Goal: Task Accomplishment & Management: Manage account settings

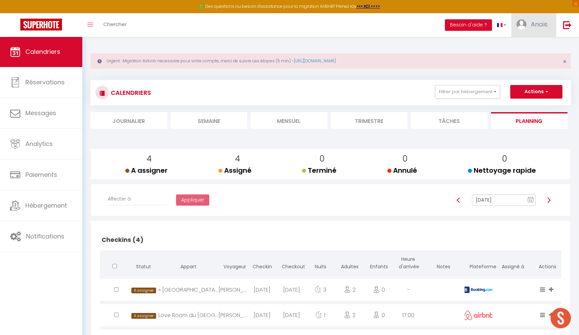
click at [544, 21] on span "Anaïs" at bounding box center [539, 24] width 17 height 8
click at [522, 61] on link "Équipe" at bounding box center [529, 60] width 50 height 12
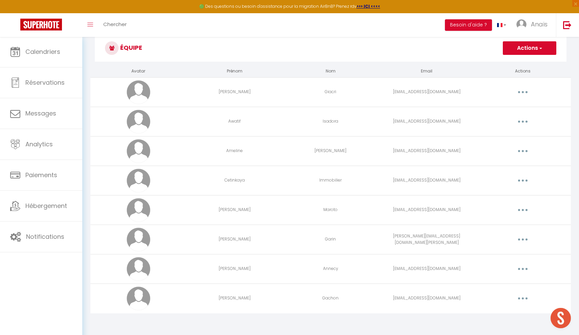
scroll to position [40, 0]
click at [518, 120] on button "button" at bounding box center [523, 122] width 19 height 11
click at [488, 138] on link "Editer" at bounding box center [506, 138] width 50 height 12
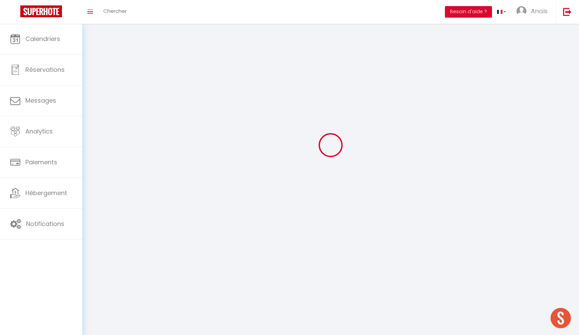
scroll to position [24, 0]
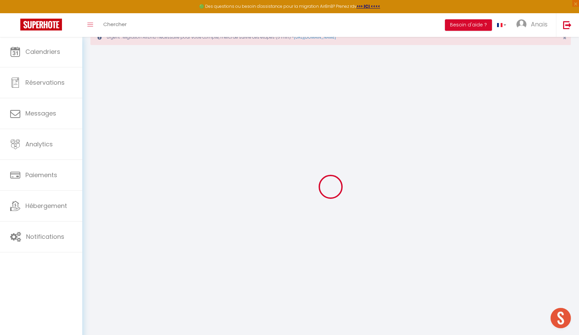
type input "Awatif"
type input "Isadora"
type input "an.nettoyage73200@gmail.com"
type textarea "https://app.superhote.com/#/connect/UAveB0JABT"
checkbox input "true"
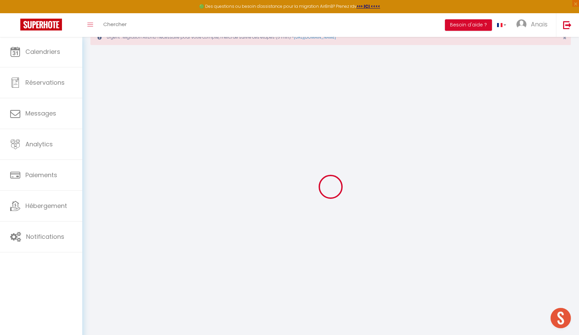
checkbox input "false"
checkbox input "true"
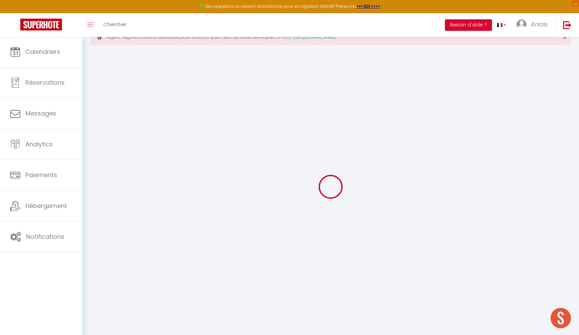
checkbox input "true"
checkbox input "false"
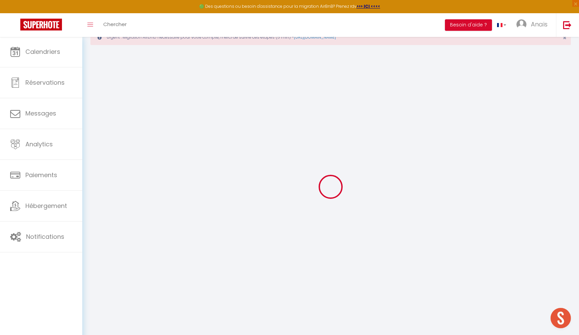
checkbox input "false"
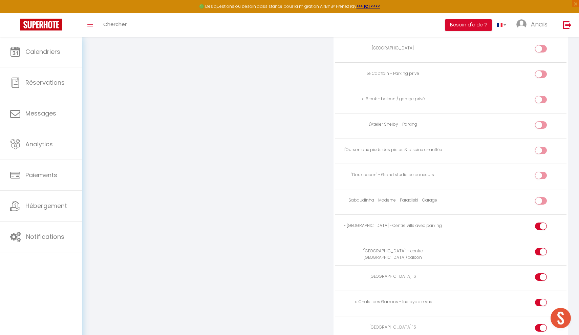
scroll to position [776, 0]
click at [540, 99] on div at bounding box center [541, 102] width 12 height 7
click at [541, 99] on input "checkbox" at bounding box center [547, 104] width 12 height 10
checkbox input "true"
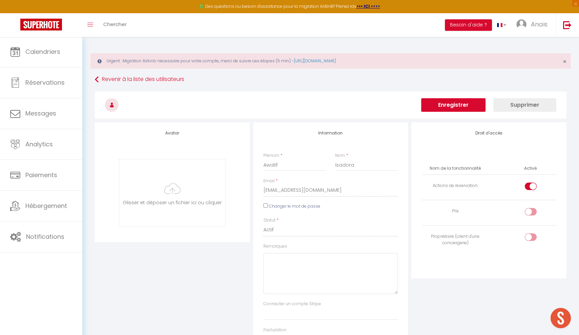
scroll to position [0, 0]
click at [451, 104] on button "Enregistrer" at bounding box center [454, 105] width 64 height 14
